Goal: Task Accomplishment & Management: Manage account settings

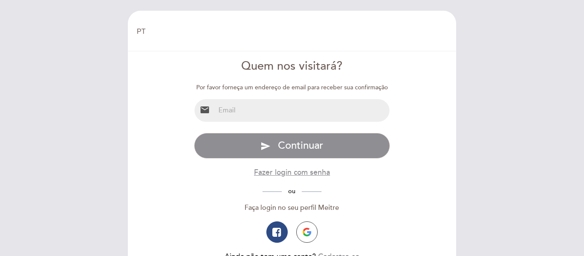
select select "pt"
drag, startPoint x: 0, startPoint y: 0, endPoint x: 280, endPoint y: 110, distance: 301.0
click at [280, 110] on input "email" at bounding box center [302, 110] width 175 height 23
type input "[EMAIL_ADDRESS][DOMAIN_NAME]"
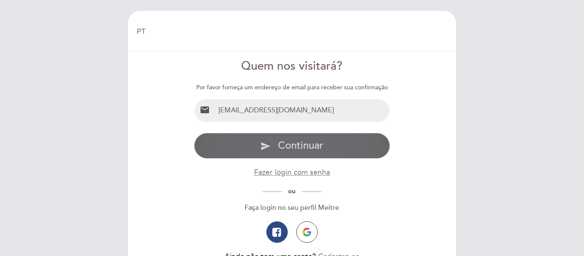
click at [297, 145] on span "Continuar" at bounding box center [300, 145] width 45 height 12
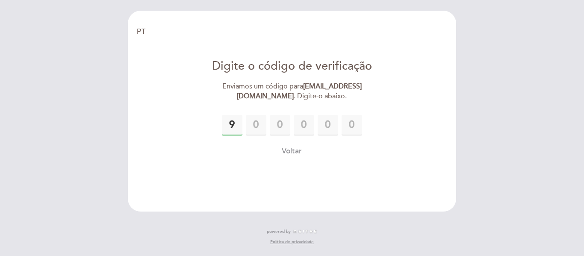
type input "9"
type input "1"
type input "5"
type input "7"
type input "5"
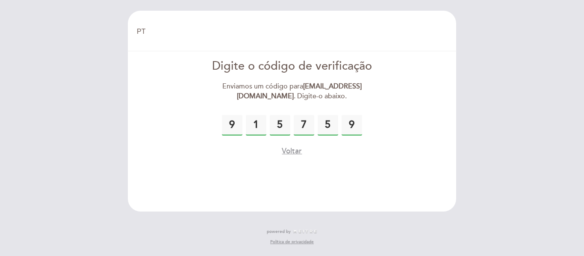
type input "9"
